Goal: Navigation & Orientation: Find specific page/section

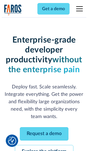
scroll to position [58, 0]
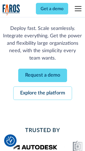
click at [42, 76] on link "Request a demo" at bounding box center [42, 75] width 49 height 13
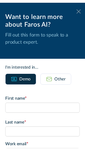
scroll to position [0, 0]
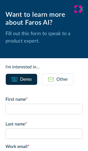
click at [79, 9] on icon at bounding box center [81, 9] width 4 height 4
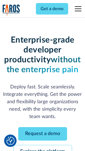
scroll to position [76, 0]
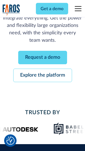
click at [42, 76] on link "Explore the platform" at bounding box center [42, 75] width 59 height 13
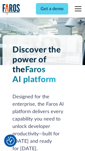
scroll to position [4188, 0]
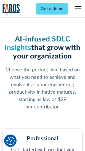
scroll to position [871, 0]
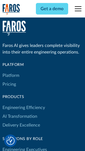
click at [11, 76] on link "Platform" at bounding box center [10, 75] width 17 height 9
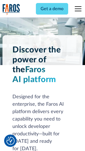
scroll to position [4364, 0]
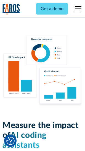
scroll to position [3432, 0]
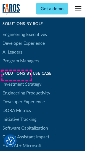
click at [16, 106] on link "DORA Metrics" at bounding box center [16, 110] width 28 height 9
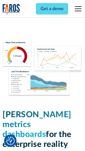
scroll to position [2434, 0]
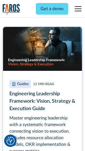
scroll to position [2517, 0]
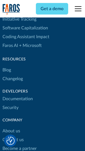
click at [13, 76] on link "Changelog" at bounding box center [12, 79] width 20 height 9
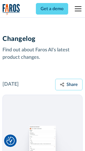
scroll to position [6742, 0]
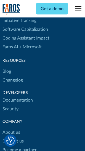
click at [11, 128] on link "About us" at bounding box center [11, 132] width 18 height 9
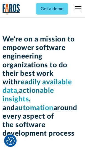
scroll to position [1901, 0]
